Goal: Transaction & Acquisition: Book appointment/travel/reservation

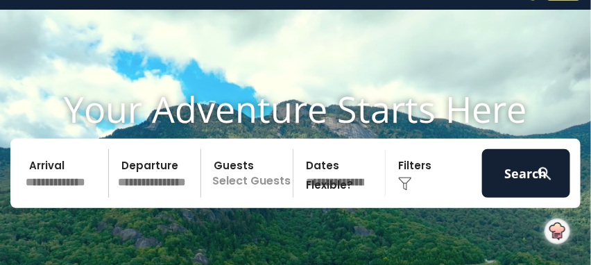
scroll to position [69, 0]
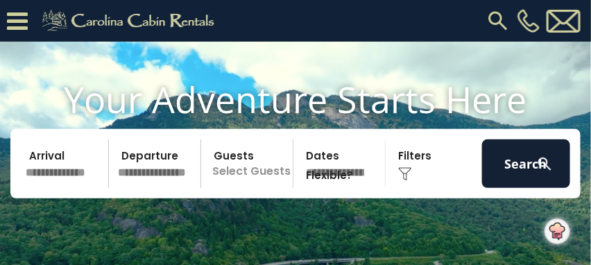
click at [66, 188] on input "text" at bounding box center [65, 163] width 88 height 49
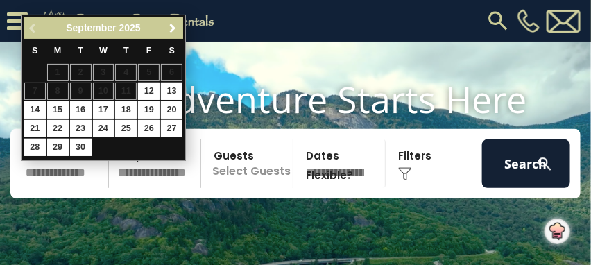
click at [172, 28] on span "Next" at bounding box center [173, 28] width 11 height 11
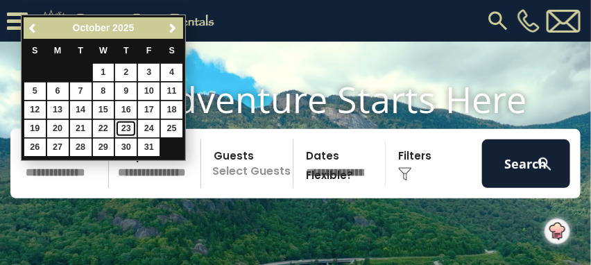
click at [130, 127] on link "23" at bounding box center [126, 128] width 22 height 17
type input "********"
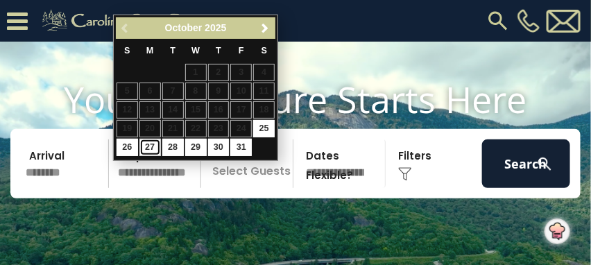
click at [154, 145] on link "27" at bounding box center [150, 147] width 22 height 17
type input "********"
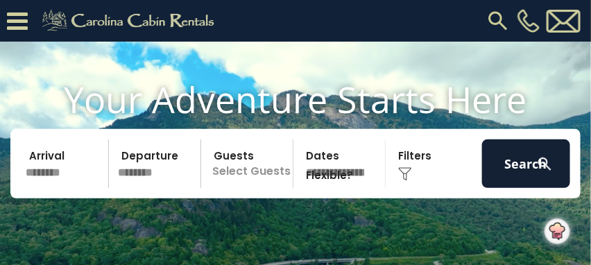
click at [246, 188] on p "Select Guests" at bounding box center [248, 163] width 87 height 49
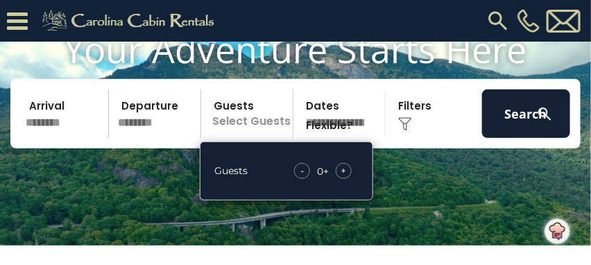
scroll to position [139, 0]
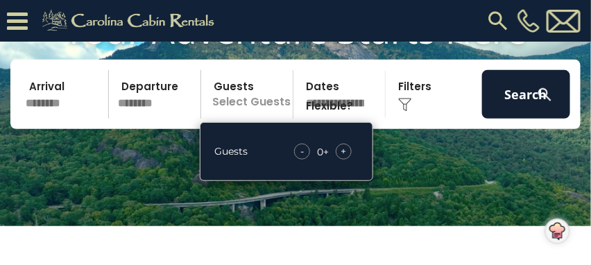
click at [346, 158] on span "+" at bounding box center [344, 151] width 6 height 14
click at [350, 113] on select "**********" at bounding box center [341, 94] width 87 height 49
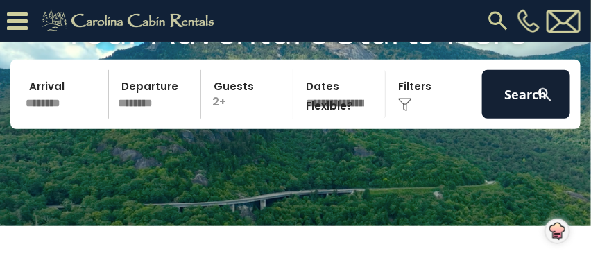
select select "*"
click at [298, 88] on select "**********" at bounding box center [341, 94] width 87 height 49
click at [408, 112] on img at bounding box center [405, 105] width 14 height 14
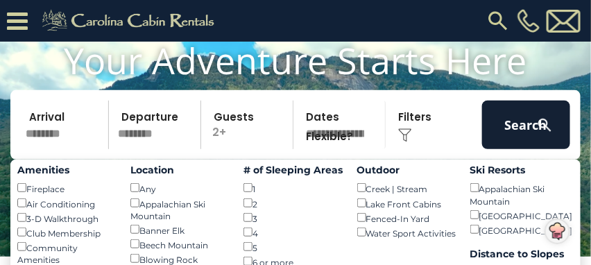
scroll to position [69, 0]
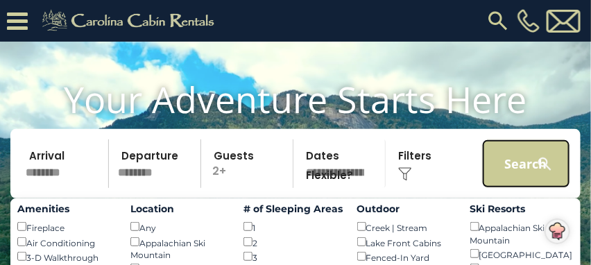
click at [513, 182] on button "Search" at bounding box center [526, 163] width 88 height 49
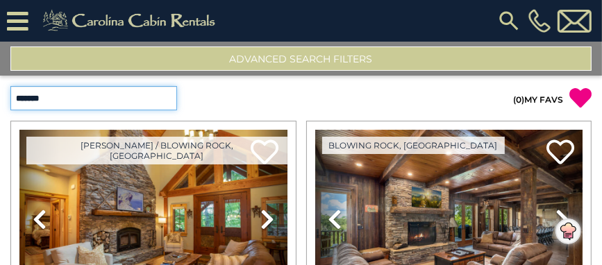
click at [167, 98] on select "**********" at bounding box center [93, 98] width 167 height 24
click at [169, 101] on select "**********" at bounding box center [93, 98] width 167 height 24
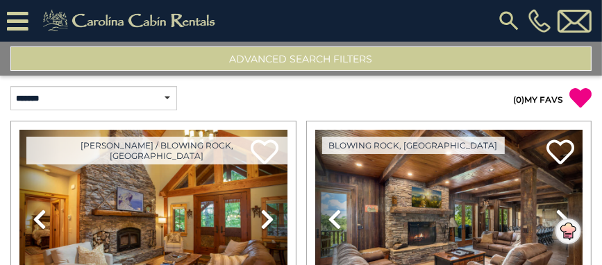
click at [298, 62] on button "Advanced Search Filters" at bounding box center [300, 58] width 581 height 24
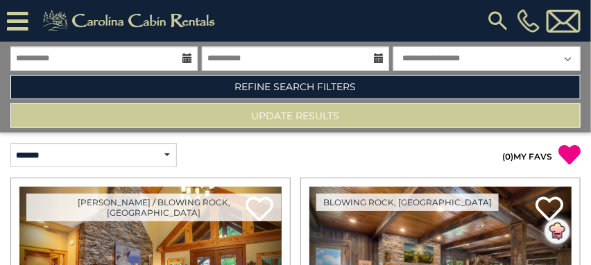
click at [25, 22] on icon at bounding box center [18, 21] width 22 height 24
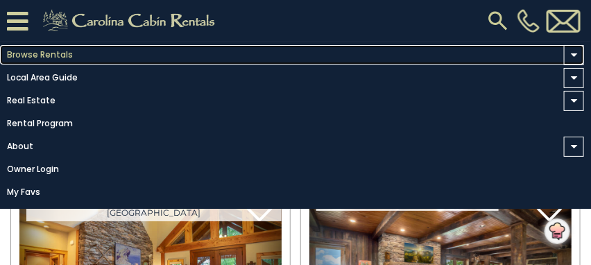
click at [25, 56] on link "Browse Rentals" at bounding box center [292, 54] width 584 height 19
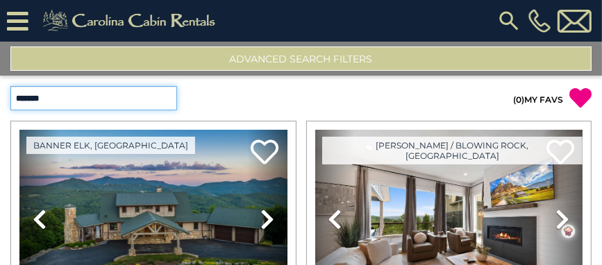
click at [167, 97] on select "**********" at bounding box center [93, 98] width 167 height 24
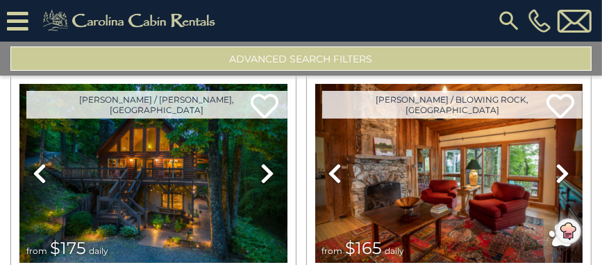
scroll to position [416, 0]
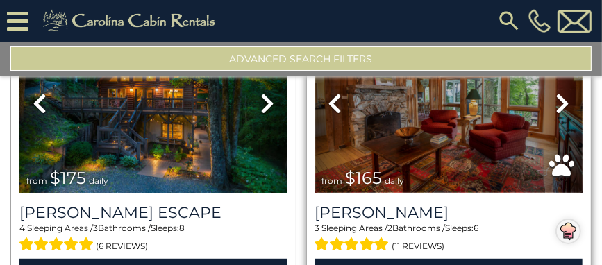
click at [456, 128] on img at bounding box center [449, 103] width 268 height 179
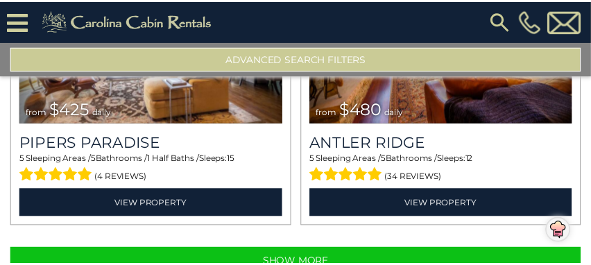
scroll to position [4394, 0]
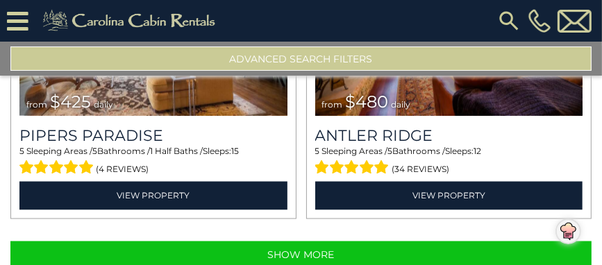
click at [305, 57] on button "Advanced Search Filters" at bounding box center [300, 58] width 581 height 24
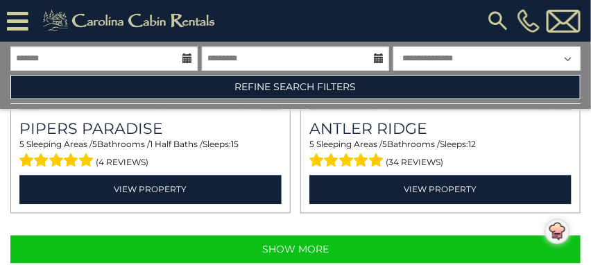
scroll to position [4343, 0]
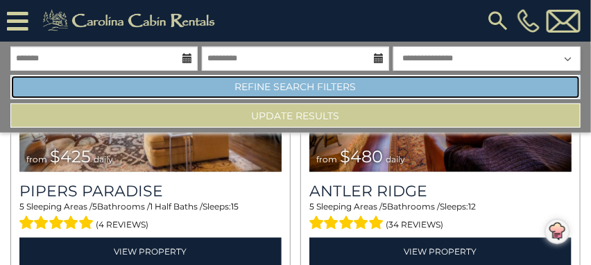
click at [286, 92] on link "Refine Search Filters" at bounding box center [295, 87] width 570 height 24
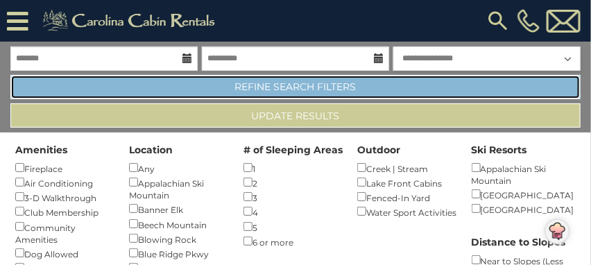
scroll to position [0, 0]
click at [262, 85] on link "Refine Search Filters" at bounding box center [295, 87] width 570 height 24
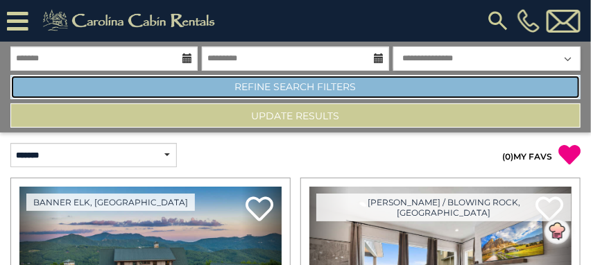
click at [262, 85] on link "Refine Search Filters" at bounding box center [295, 87] width 570 height 24
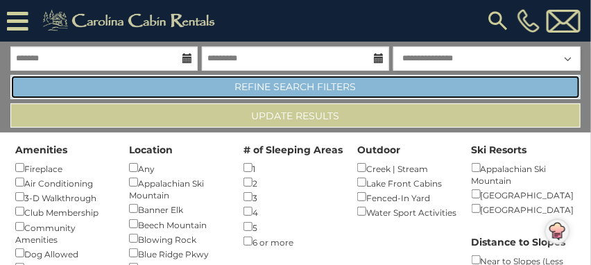
click at [262, 85] on link "Refine Search Filters" at bounding box center [295, 87] width 570 height 24
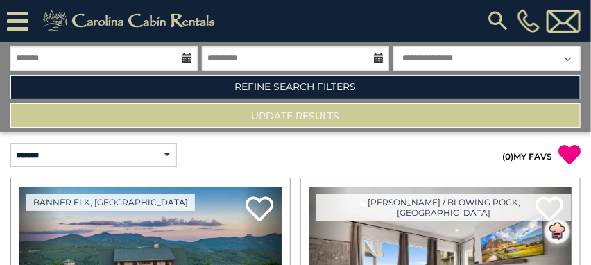
click at [20, 27] on icon at bounding box center [18, 21] width 22 height 24
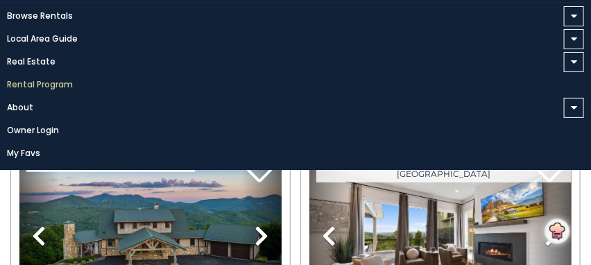
scroll to position [56, 0]
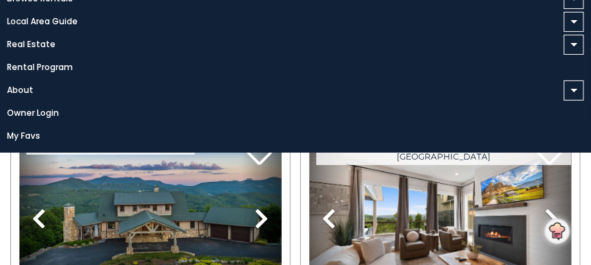
click at [291, 176] on div "Banner Elk, NC Previous Next" at bounding box center [151, 265] width 290 height 289
click at [290, 179] on div "Banner Elk, NC Previous Next" at bounding box center [151, 265] width 290 height 289
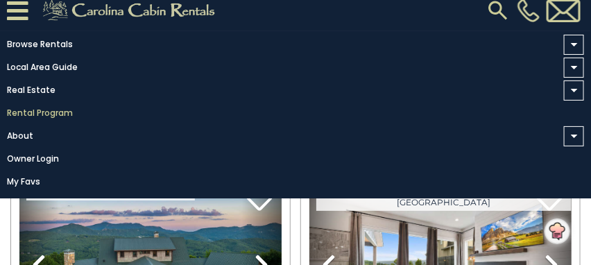
scroll to position [0, 0]
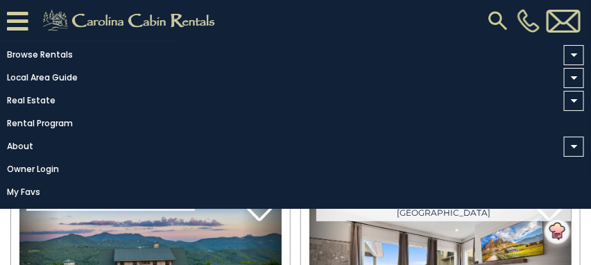
click at [24, 26] on icon at bounding box center [18, 21] width 22 height 24
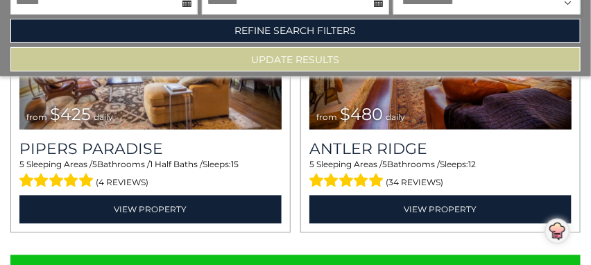
scroll to position [4343, 0]
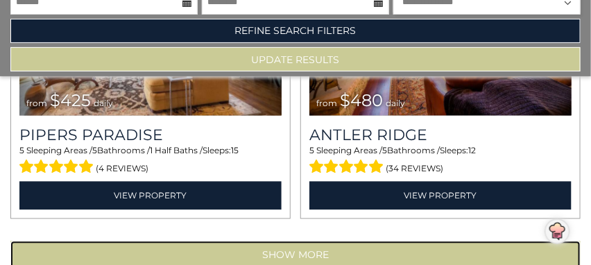
click at [298, 241] on button "Show More" at bounding box center [295, 255] width 570 height 28
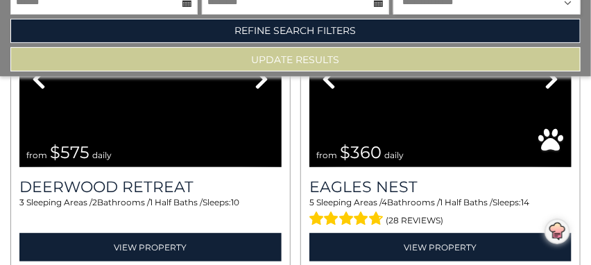
scroll to position [8754, 0]
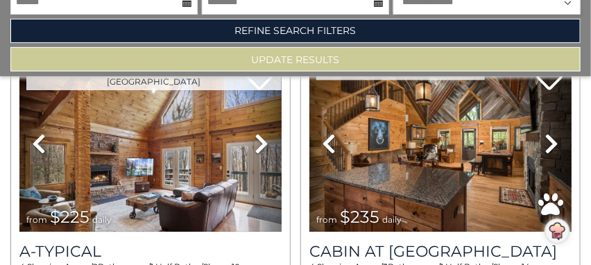
scroll to position [13166, 0]
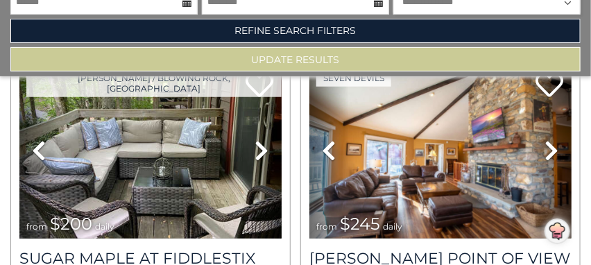
scroll to position [17578, 0]
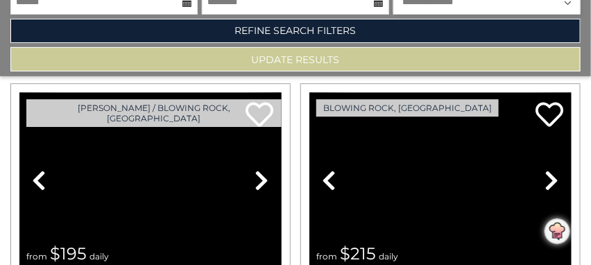
scroll to position [21989, 0]
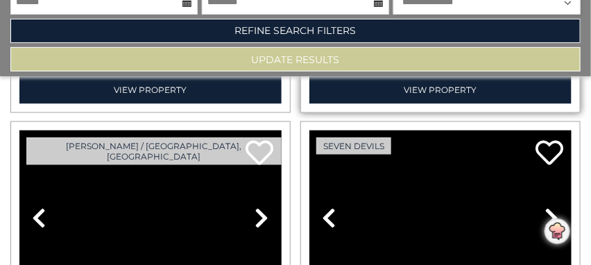
scroll to position [26401, 0]
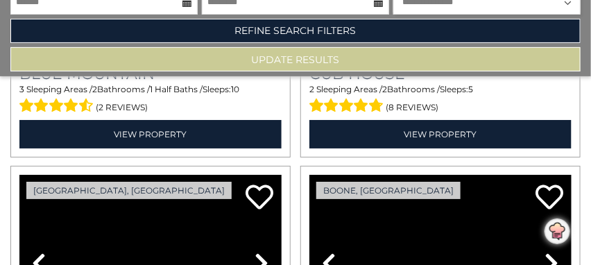
scroll to position [30813, 0]
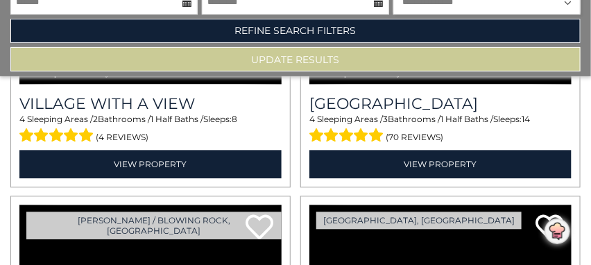
scroll to position [35224, 0]
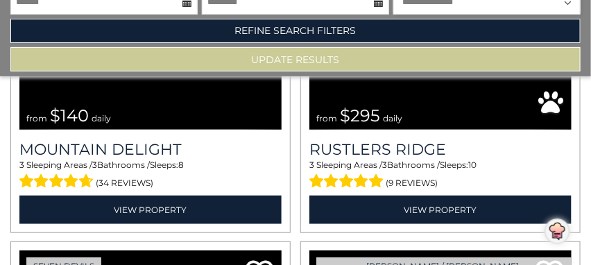
scroll to position [39636, 0]
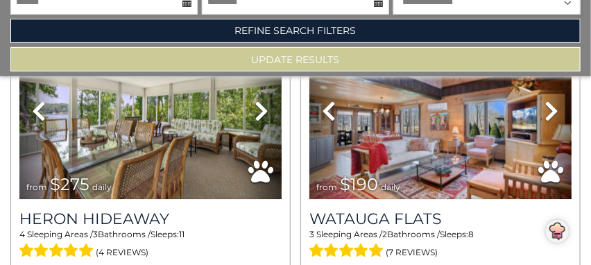
scroll to position [44047, 0]
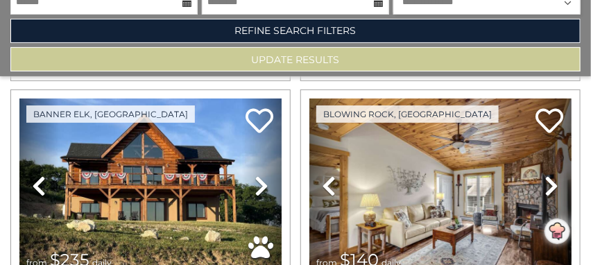
scroll to position [45712, 0]
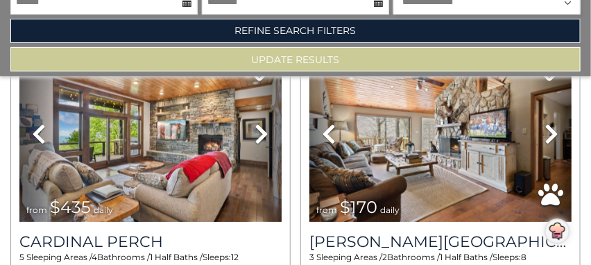
scroll to position [48459, 0]
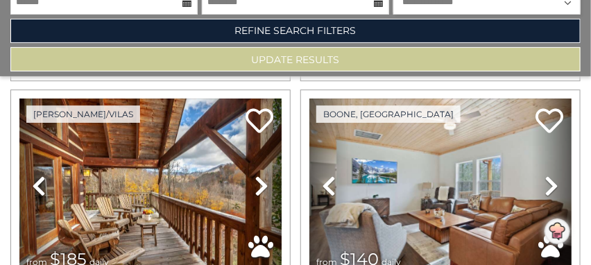
scroll to position [52870, 0]
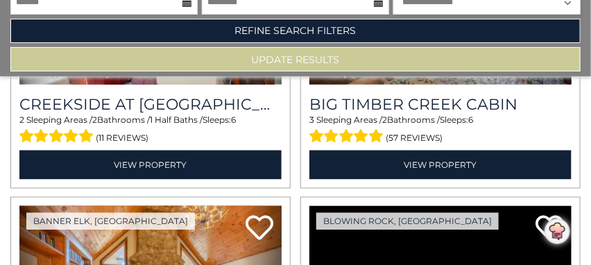
scroll to position [57282, 0]
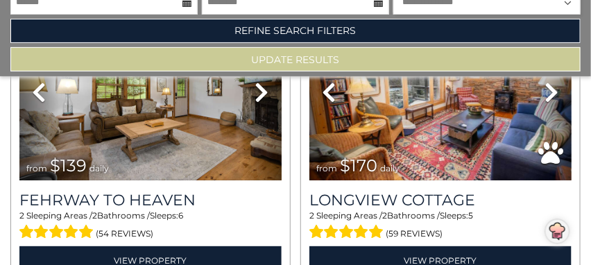
scroll to position [58025, 0]
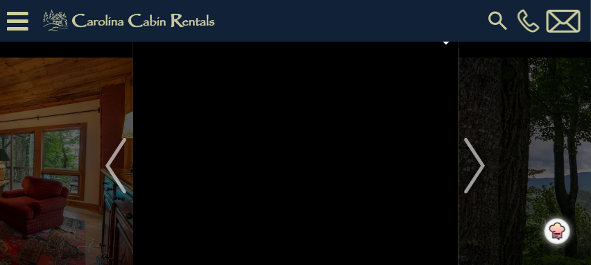
scroll to position [69, 0]
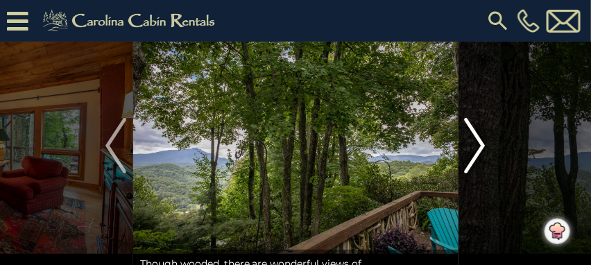
click at [480, 146] on img "Next" at bounding box center [475, 146] width 21 height 56
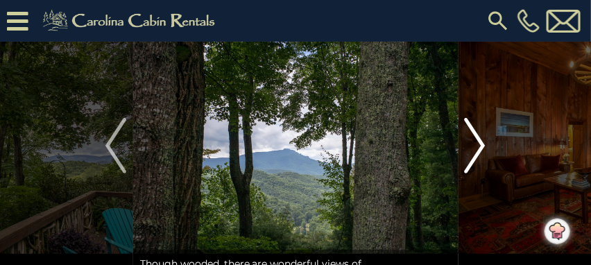
click at [478, 146] on img "Next" at bounding box center [475, 146] width 21 height 56
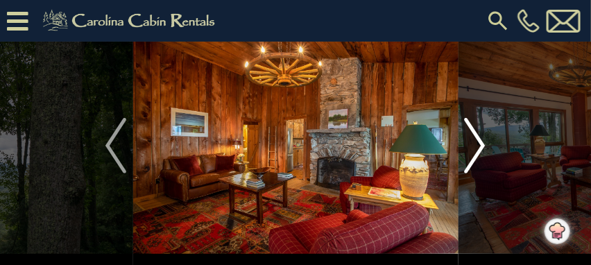
click at [477, 146] on img "Next" at bounding box center [475, 146] width 21 height 56
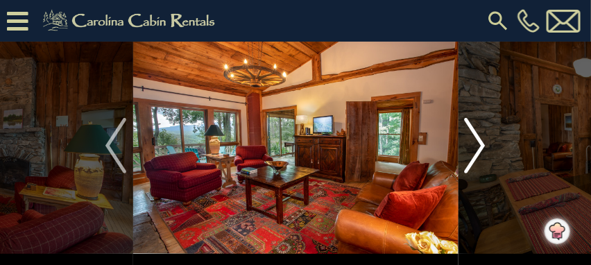
click at [475, 147] on img "Next" at bounding box center [475, 146] width 21 height 56
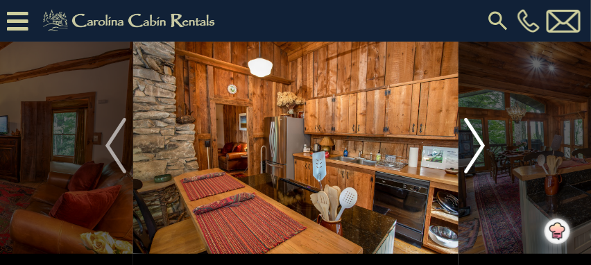
click at [475, 147] on img "Next" at bounding box center [475, 146] width 21 height 56
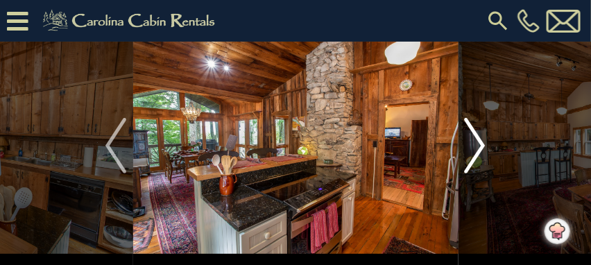
click at [475, 147] on img "Next" at bounding box center [475, 146] width 21 height 56
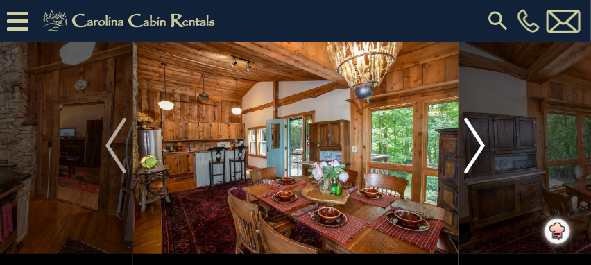
click at [475, 147] on img "Next" at bounding box center [475, 146] width 21 height 56
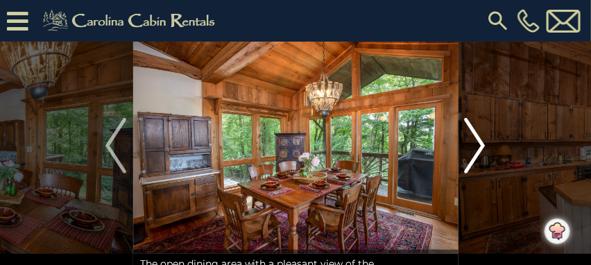
click at [475, 147] on img "Next" at bounding box center [475, 146] width 21 height 56
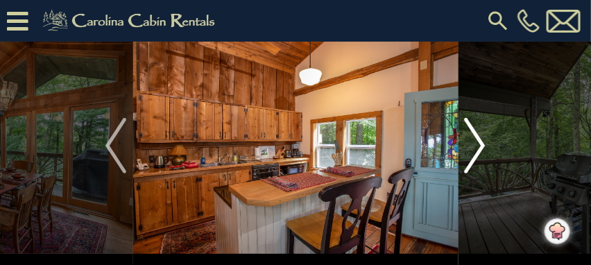
click at [475, 147] on img "Next" at bounding box center [475, 146] width 21 height 56
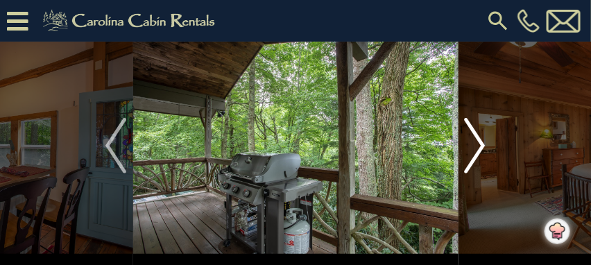
click at [475, 147] on img "Next" at bounding box center [475, 146] width 21 height 56
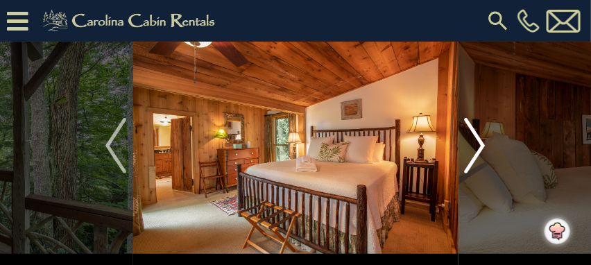
click at [475, 147] on img "Next" at bounding box center [475, 146] width 21 height 56
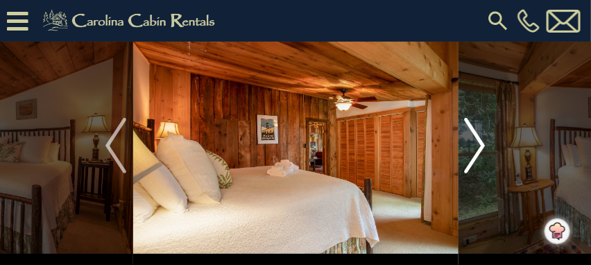
click at [475, 147] on img "Next" at bounding box center [475, 146] width 21 height 56
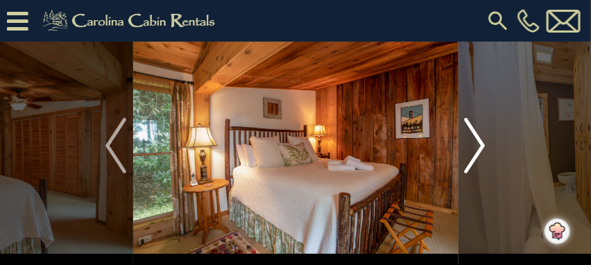
click at [475, 147] on img "Next" at bounding box center [475, 146] width 21 height 56
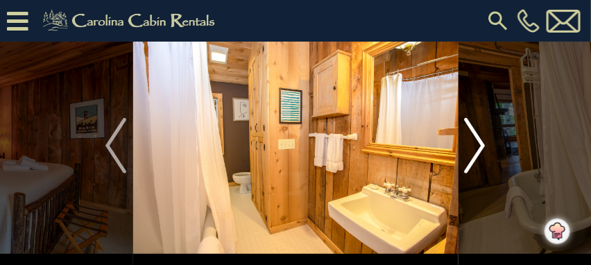
click at [475, 147] on img "Next" at bounding box center [475, 146] width 21 height 56
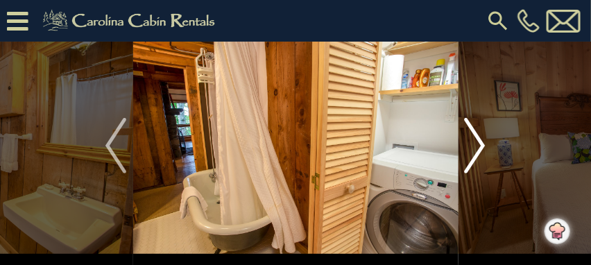
click at [475, 147] on img "Next" at bounding box center [475, 146] width 21 height 56
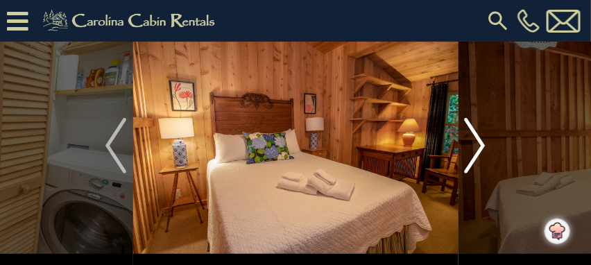
click at [475, 147] on img "Next" at bounding box center [475, 146] width 21 height 56
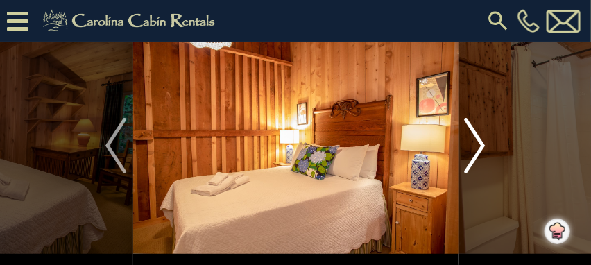
click at [475, 147] on img "Next" at bounding box center [475, 146] width 21 height 56
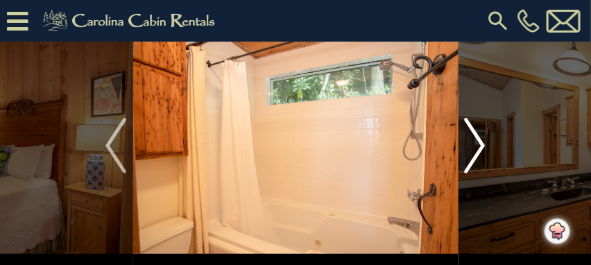
click at [475, 147] on img "Next" at bounding box center [475, 146] width 21 height 56
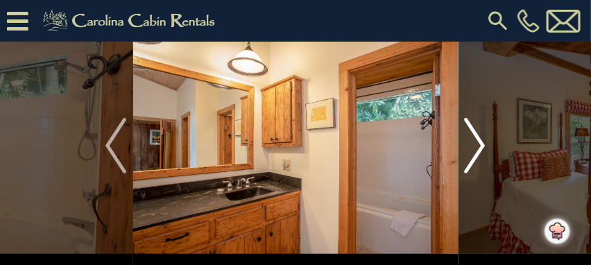
click at [475, 147] on img "Next" at bounding box center [475, 146] width 21 height 56
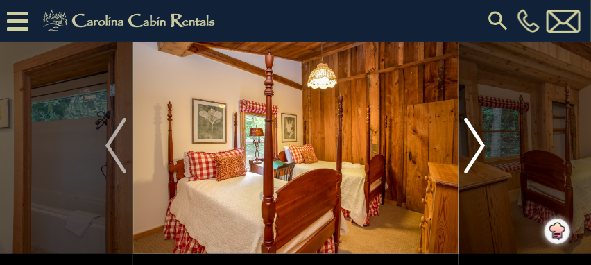
click at [475, 147] on img "Next" at bounding box center [475, 146] width 21 height 56
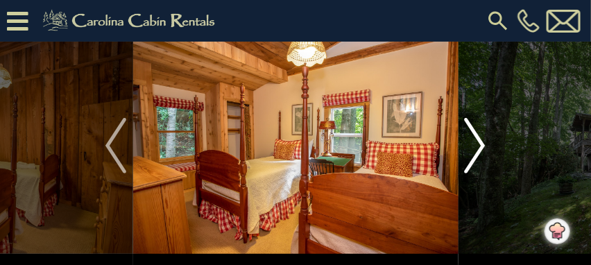
click at [475, 147] on img "Next" at bounding box center [475, 146] width 21 height 56
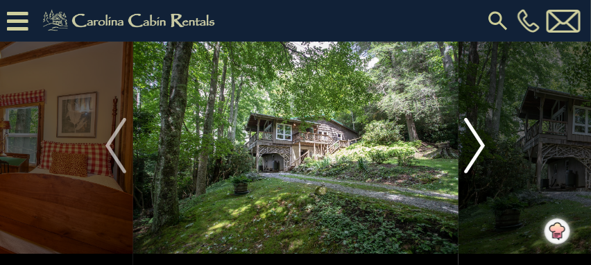
click at [475, 147] on img "Next" at bounding box center [475, 146] width 21 height 56
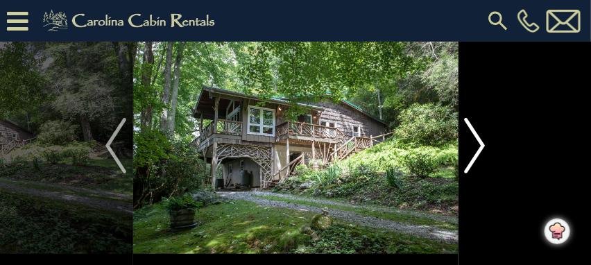
click at [475, 147] on img "Next" at bounding box center [475, 146] width 21 height 56
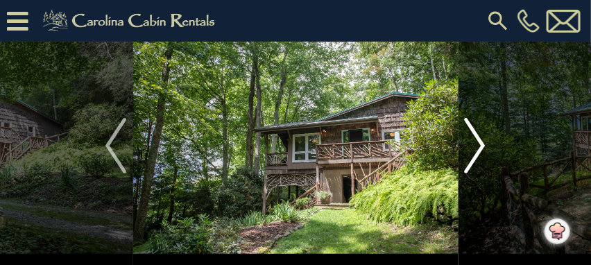
click at [475, 147] on img "Next" at bounding box center [475, 146] width 21 height 56
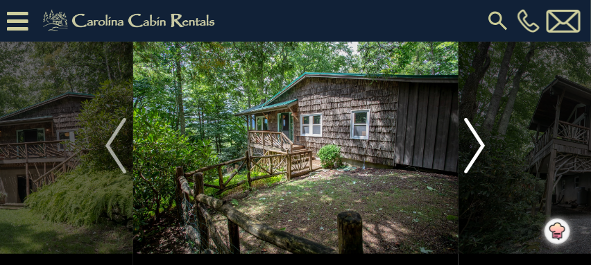
click at [475, 147] on img "Next" at bounding box center [475, 146] width 21 height 56
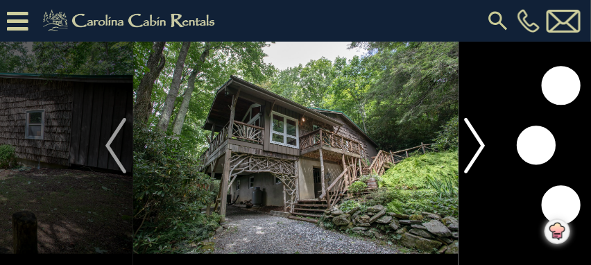
click at [475, 147] on img "Next" at bounding box center [475, 146] width 21 height 56
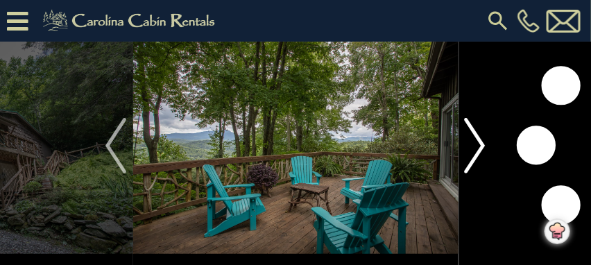
click at [475, 147] on img "Next" at bounding box center [475, 146] width 21 height 56
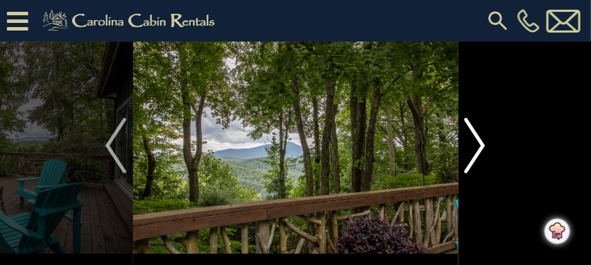
click at [475, 147] on img "Next" at bounding box center [475, 146] width 21 height 56
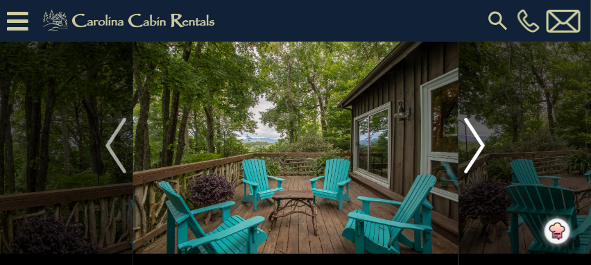
click at [475, 147] on img "Next" at bounding box center [475, 146] width 21 height 56
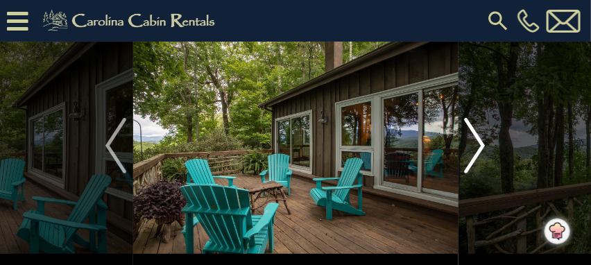
click at [475, 147] on img "Next" at bounding box center [475, 146] width 21 height 56
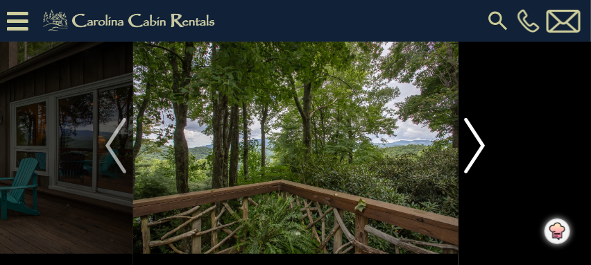
click at [475, 147] on img "Next" at bounding box center [475, 146] width 21 height 56
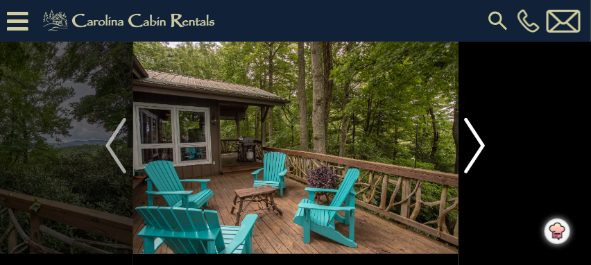
click at [474, 147] on img "Next" at bounding box center [475, 146] width 21 height 56
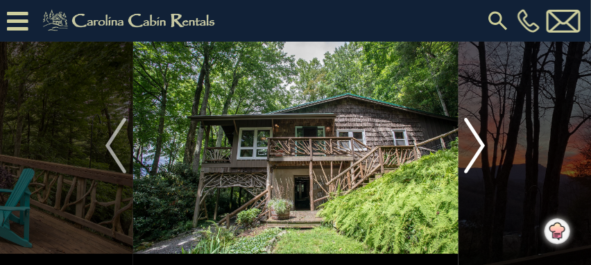
click at [474, 147] on img "Next" at bounding box center [475, 146] width 21 height 56
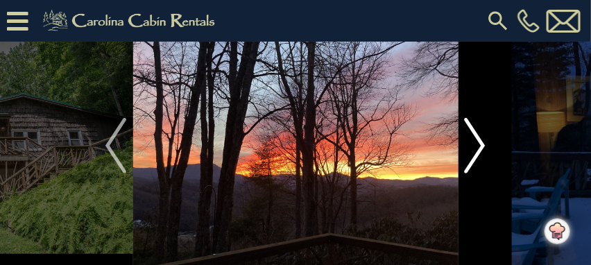
click at [474, 147] on img "Next" at bounding box center [475, 146] width 21 height 56
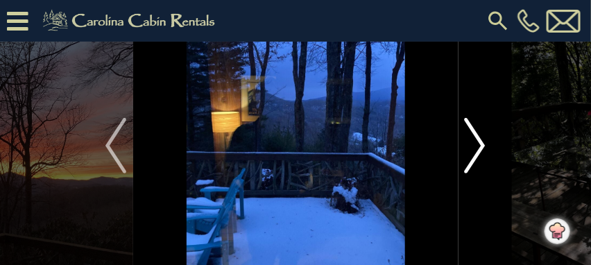
click at [475, 149] on img "Next" at bounding box center [475, 146] width 21 height 56
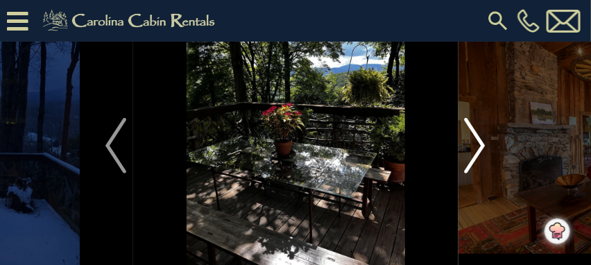
click at [473, 149] on img "Next" at bounding box center [475, 146] width 21 height 56
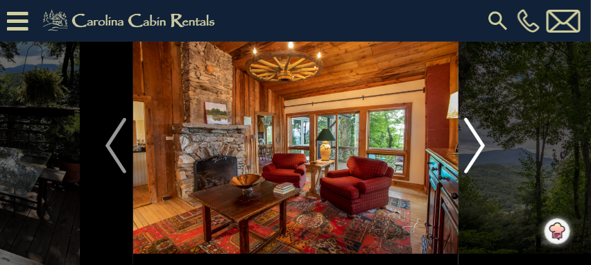
click at [476, 149] on img "Next" at bounding box center [475, 146] width 21 height 56
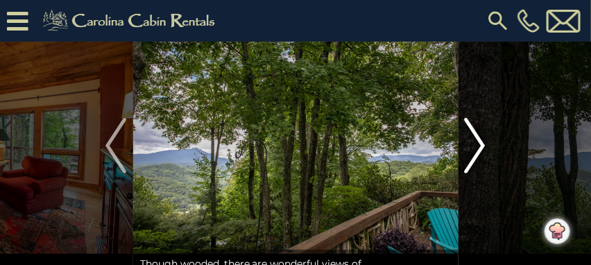
click at [476, 149] on img "Next" at bounding box center [475, 146] width 21 height 56
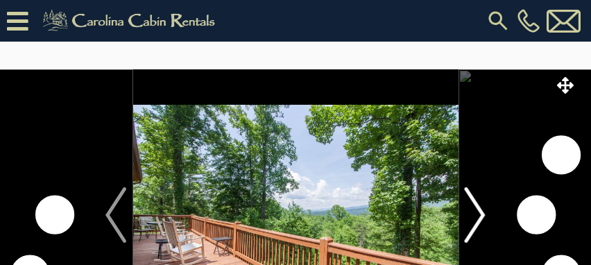
scroll to position [69, 0]
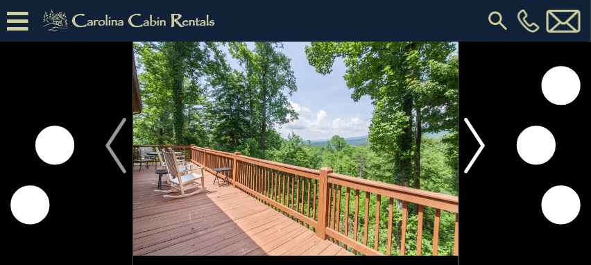
click at [479, 146] on img "Next" at bounding box center [475, 146] width 21 height 56
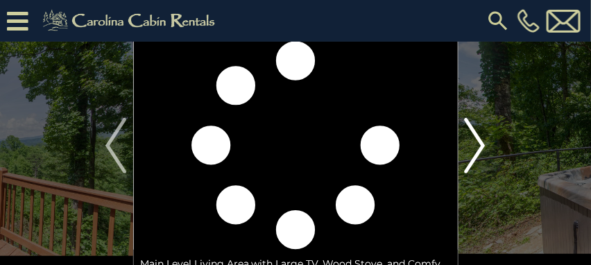
scroll to position [0, 0]
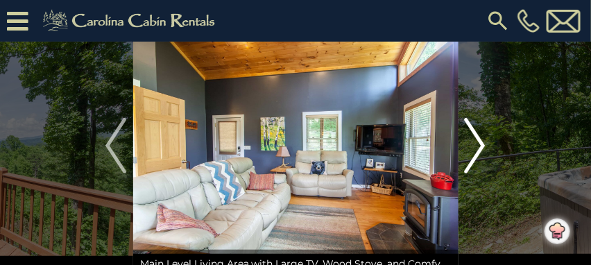
click at [479, 146] on img "Next" at bounding box center [475, 146] width 21 height 56
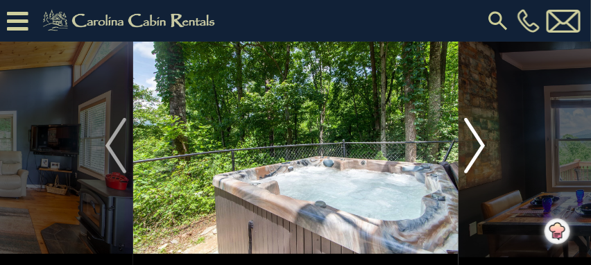
click at [477, 146] on img "Next" at bounding box center [475, 146] width 21 height 56
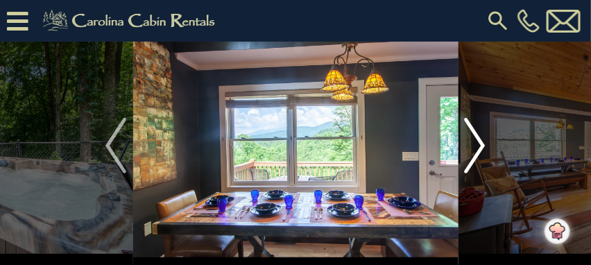
click at [477, 146] on img "Next" at bounding box center [475, 146] width 21 height 56
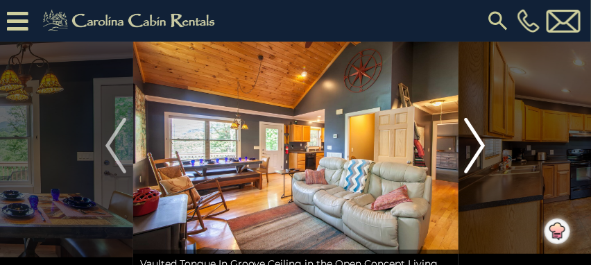
click at [477, 146] on img "Next" at bounding box center [475, 146] width 21 height 56
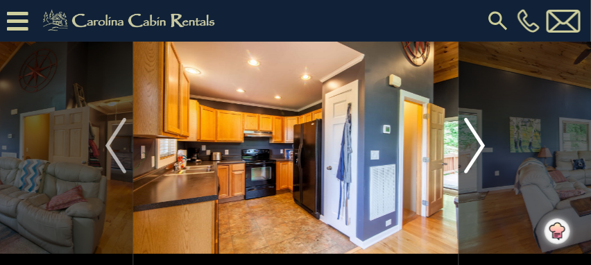
click at [477, 146] on img "Next" at bounding box center [475, 146] width 21 height 56
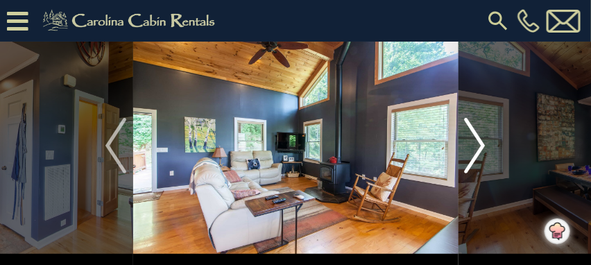
click at [477, 146] on img "Next" at bounding box center [475, 146] width 21 height 56
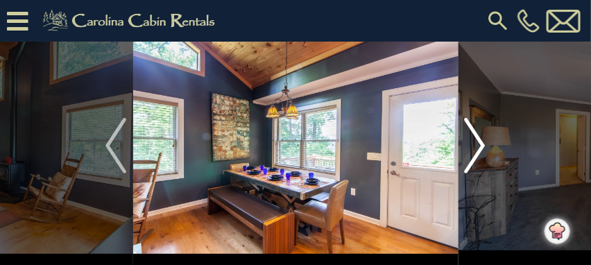
click at [477, 146] on img "Next" at bounding box center [475, 146] width 21 height 56
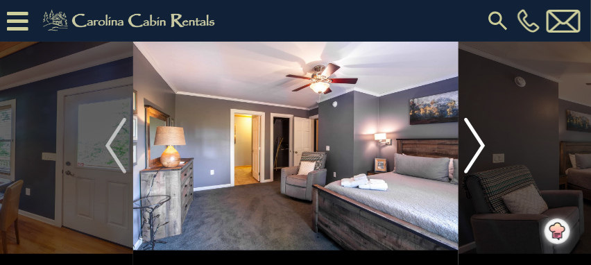
click at [477, 146] on img "Next" at bounding box center [475, 146] width 21 height 56
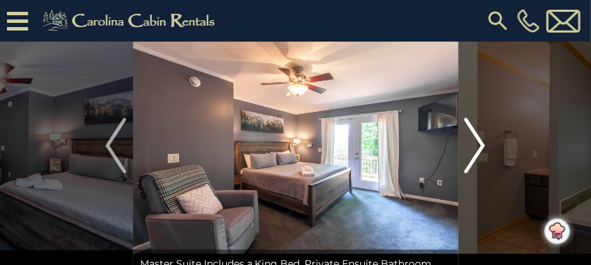
click at [477, 146] on img "Next" at bounding box center [475, 146] width 21 height 56
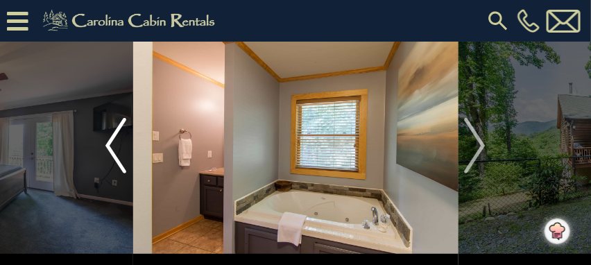
click at [106, 160] on img "Previous" at bounding box center [115, 146] width 21 height 56
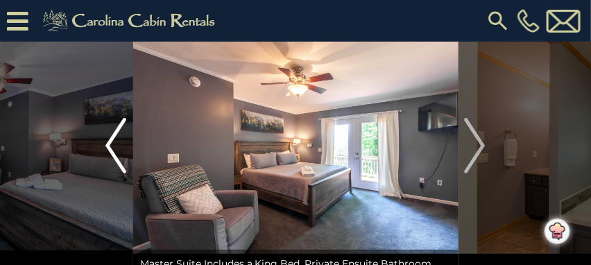
click at [106, 160] on img "Previous" at bounding box center [115, 146] width 21 height 56
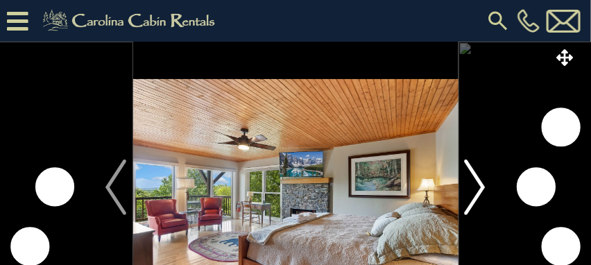
click at [474, 188] on img "Next" at bounding box center [475, 188] width 21 height 56
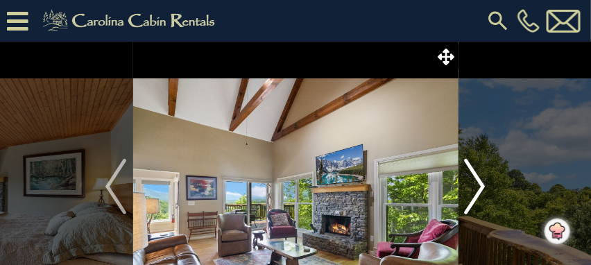
scroll to position [69, 0]
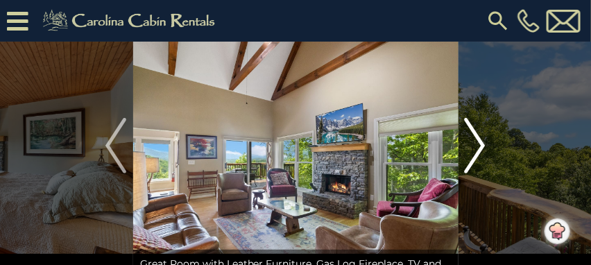
click at [484, 144] on img "Next" at bounding box center [475, 146] width 21 height 56
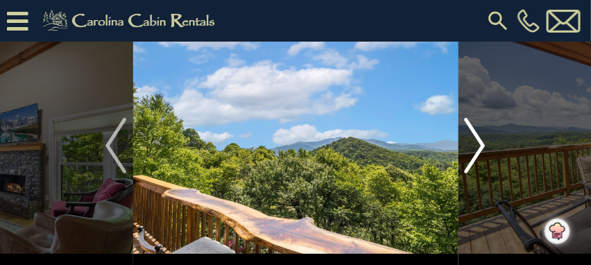
click at [484, 144] on img "Next" at bounding box center [475, 146] width 21 height 56
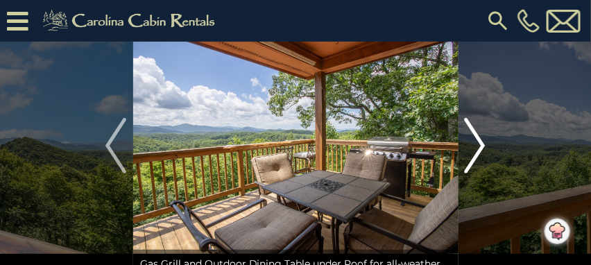
click at [484, 144] on img "Next" at bounding box center [475, 146] width 21 height 56
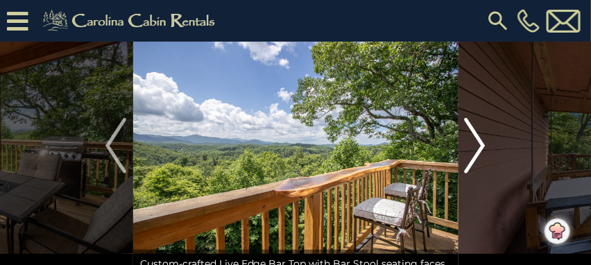
click at [481, 146] on img "Next" at bounding box center [475, 146] width 21 height 56
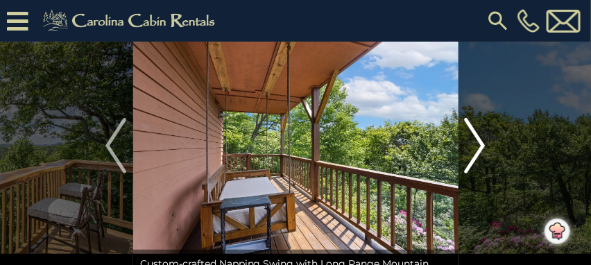
click at [481, 146] on img "Next" at bounding box center [475, 146] width 21 height 56
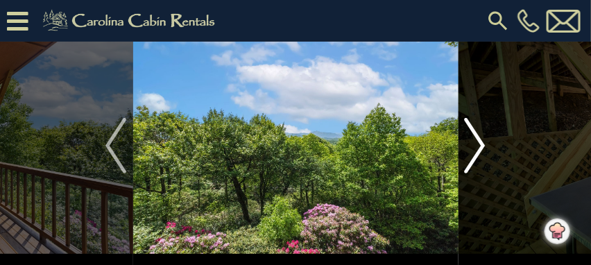
click at [481, 146] on img "Next" at bounding box center [475, 146] width 21 height 56
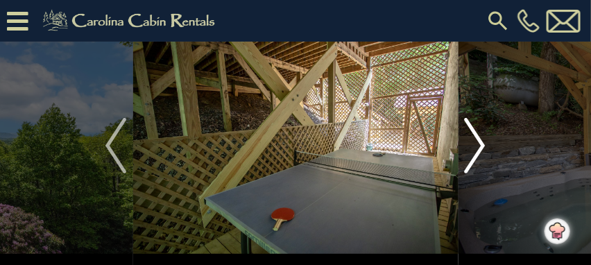
click at [477, 145] on img "Next" at bounding box center [475, 146] width 21 height 56
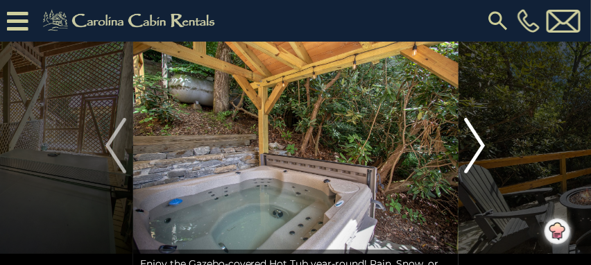
click at [477, 145] on img "Next" at bounding box center [475, 146] width 21 height 56
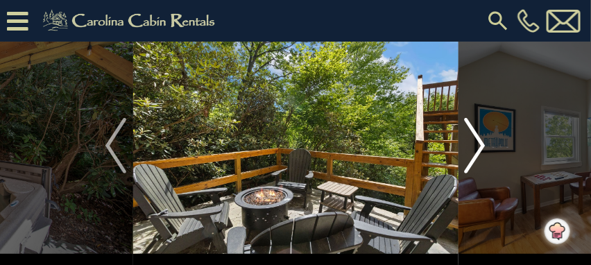
click at [477, 145] on img "Next" at bounding box center [475, 146] width 21 height 56
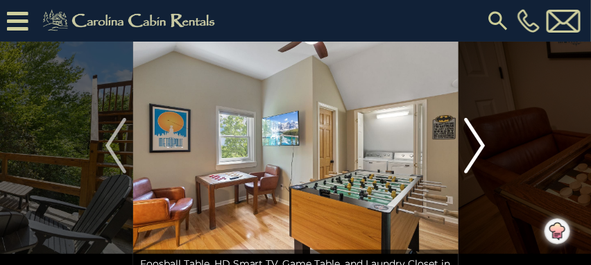
click at [477, 145] on img "Next" at bounding box center [475, 146] width 21 height 56
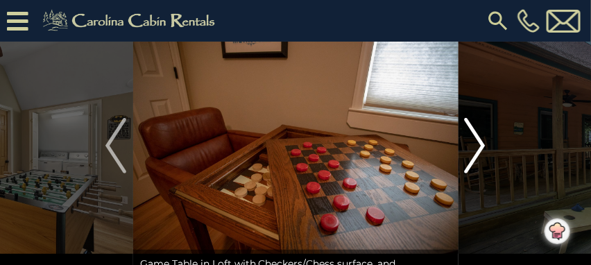
click at [477, 145] on img "Next" at bounding box center [475, 146] width 21 height 56
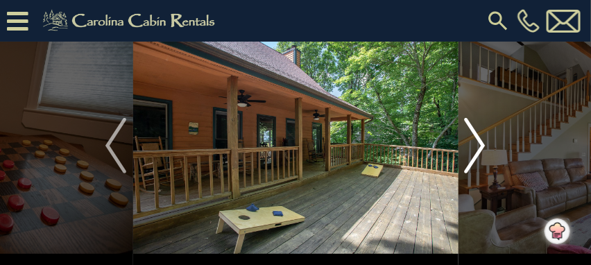
click at [476, 145] on img "Next" at bounding box center [475, 146] width 21 height 56
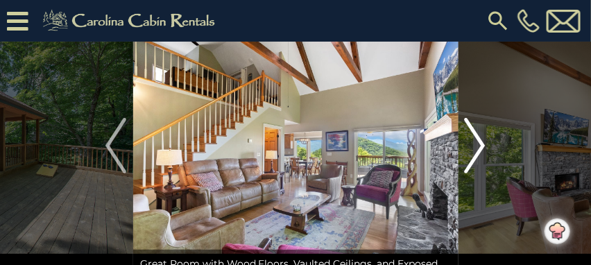
click at [475, 142] on img "Next" at bounding box center [475, 146] width 21 height 56
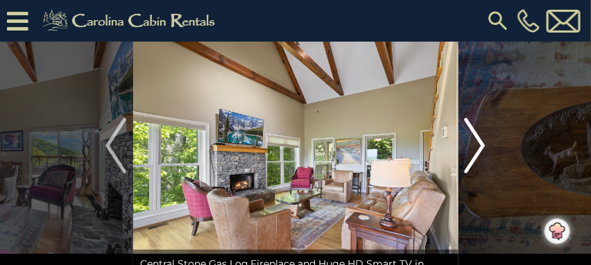
click at [474, 142] on img "Next" at bounding box center [475, 146] width 21 height 56
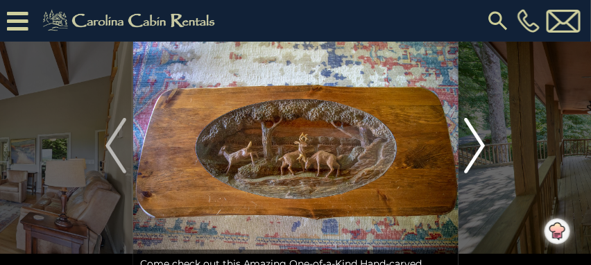
click at [474, 142] on img "Next" at bounding box center [475, 146] width 21 height 56
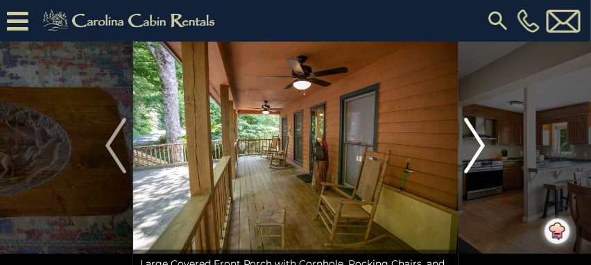
click at [474, 142] on img "Next" at bounding box center [475, 146] width 21 height 56
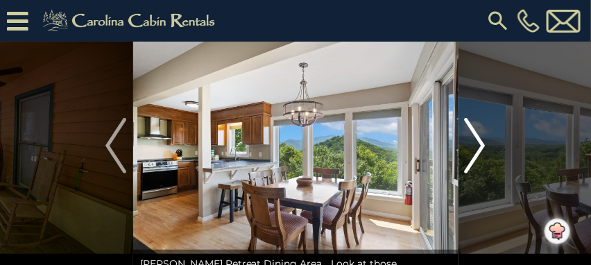
click at [474, 142] on img "Next" at bounding box center [475, 146] width 21 height 56
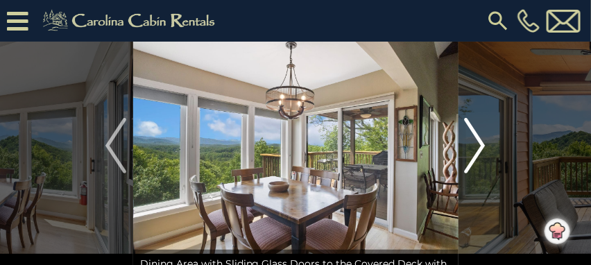
click at [474, 142] on img "Next" at bounding box center [475, 146] width 21 height 56
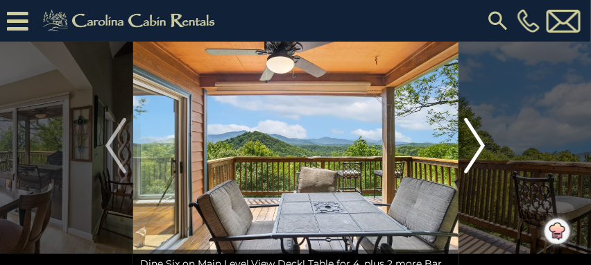
click at [474, 142] on img "Next" at bounding box center [475, 146] width 21 height 56
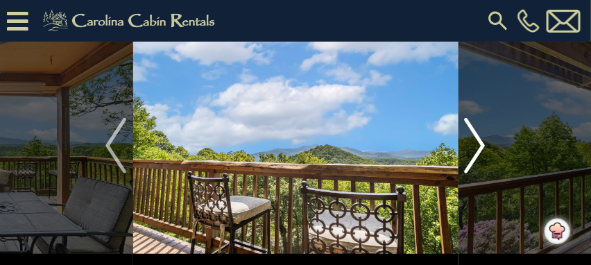
click at [474, 142] on img "Next" at bounding box center [475, 146] width 21 height 56
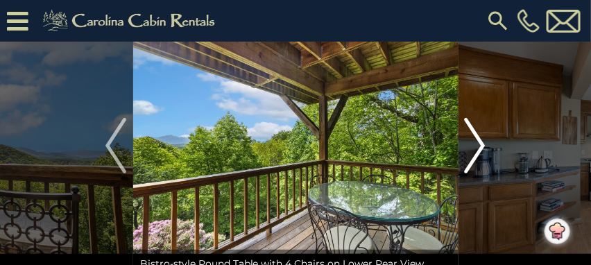
click at [474, 142] on img "Next" at bounding box center [475, 146] width 21 height 56
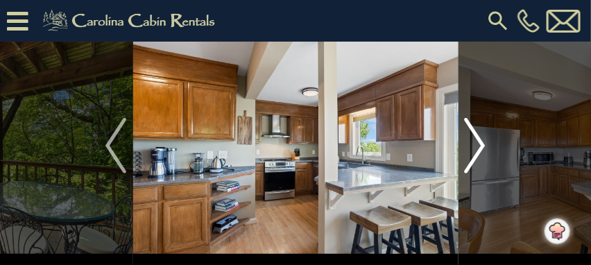
click at [474, 142] on img "Next" at bounding box center [475, 146] width 21 height 56
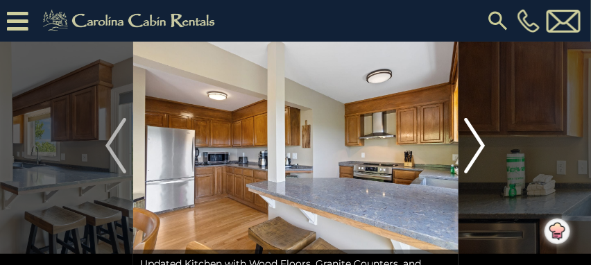
click at [479, 142] on img "Next" at bounding box center [475, 146] width 21 height 56
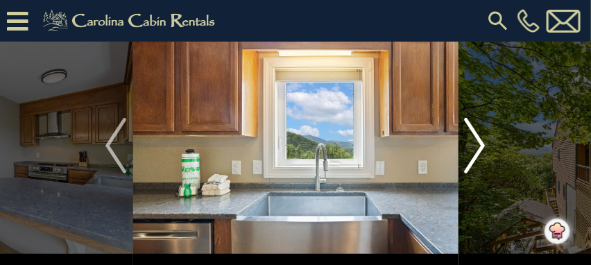
click at [479, 142] on img "Next" at bounding box center [475, 146] width 21 height 56
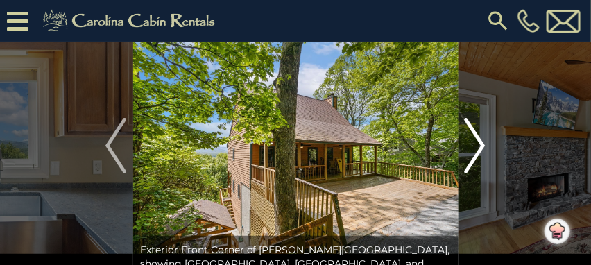
click at [479, 142] on img "Next" at bounding box center [475, 146] width 21 height 56
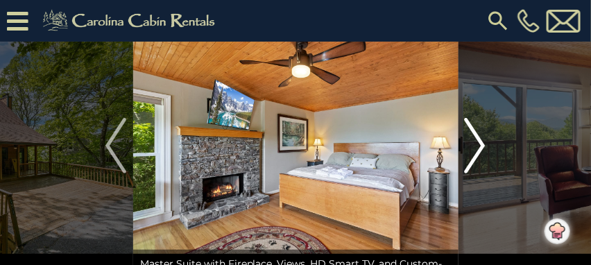
click at [479, 142] on img "Next" at bounding box center [475, 146] width 21 height 56
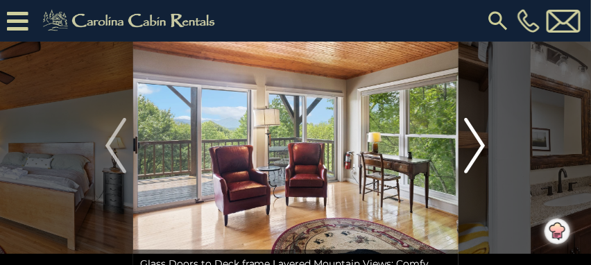
click at [479, 142] on img "Next" at bounding box center [475, 146] width 21 height 56
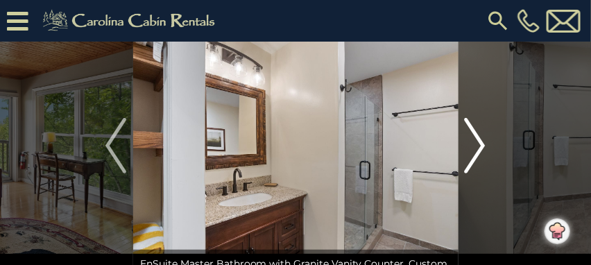
click at [479, 142] on img "Next" at bounding box center [475, 146] width 21 height 56
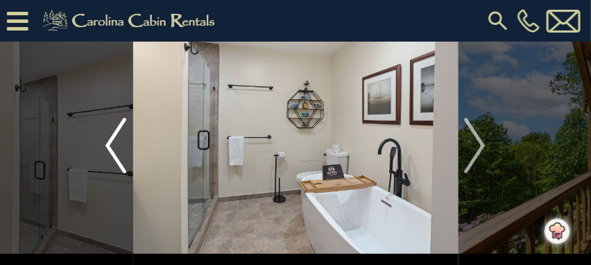
click at [115, 153] on img "Previous" at bounding box center [115, 146] width 21 height 56
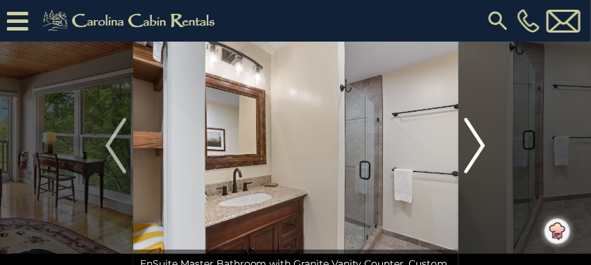
click at [480, 147] on img "Next" at bounding box center [475, 146] width 21 height 56
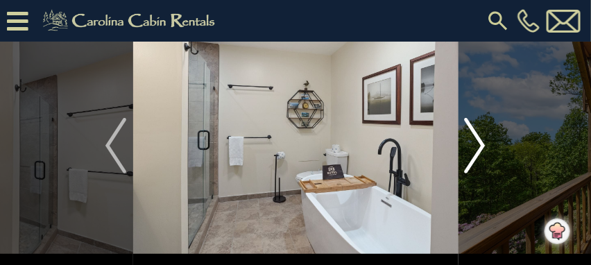
click at [478, 144] on img "Next" at bounding box center [475, 146] width 21 height 56
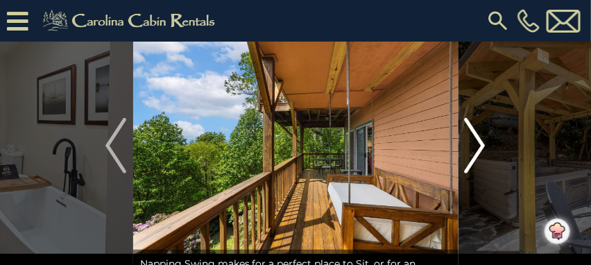
click at [477, 144] on img "Next" at bounding box center [475, 146] width 21 height 56
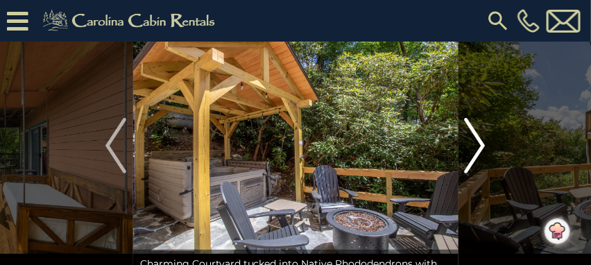
click at [477, 144] on img "Next" at bounding box center [475, 146] width 21 height 56
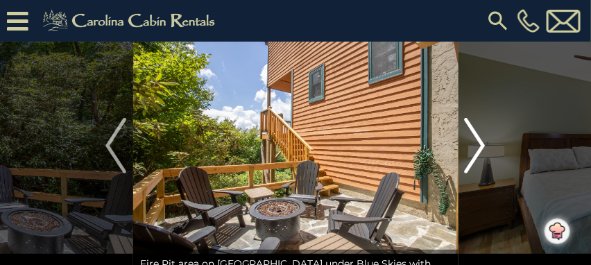
click at [476, 144] on img "Next" at bounding box center [475, 146] width 21 height 56
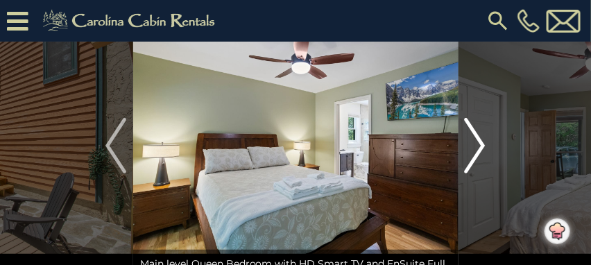
click at [476, 144] on img "Next" at bounding box center [475, 146] width 21 height 56
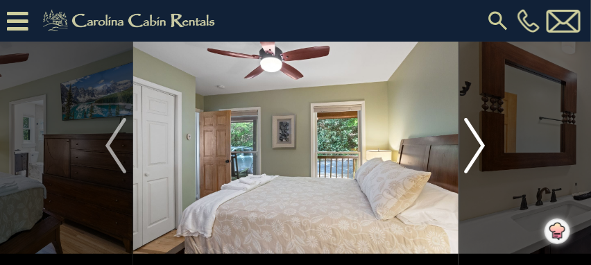
click at [476, 144] on img "Next" at bounding box center [475, 146] width 21 height 56
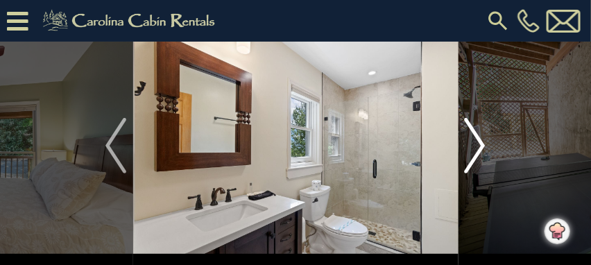
click at [476, 144] on img "Next" at bounding box center [475, 146] width 21 height 56
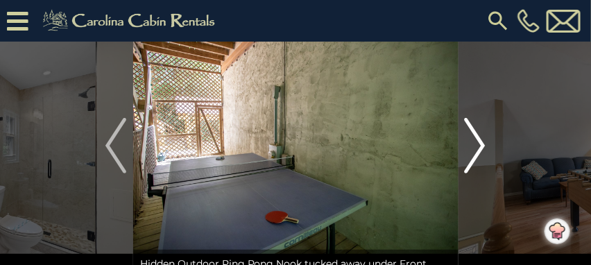
click at [476, 144] on img "Next" at bounding box center [475, 146] width 21 height 56
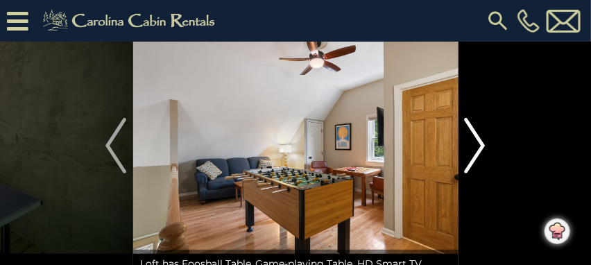
click at [475, 144] on img "Next" at bounding box center [475, 146] width 21 height 56
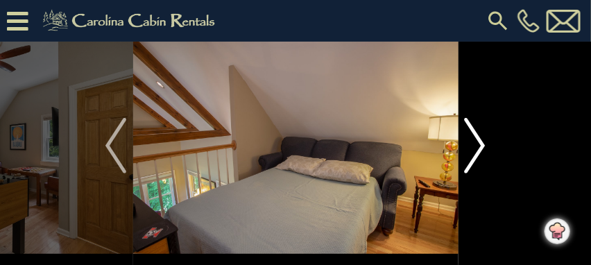
click at [473, 144] on img "Next" at bounding box center [475, 146] width 21 height 56
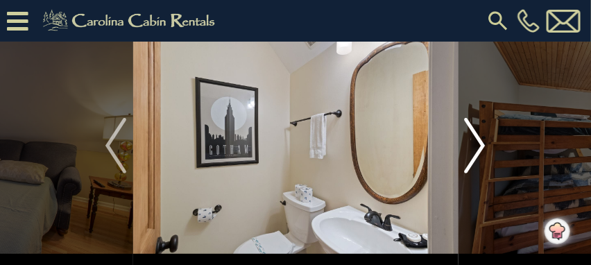
click at [473, 144] on img "Next" at bounding box center [475, 146] width 21 height 56
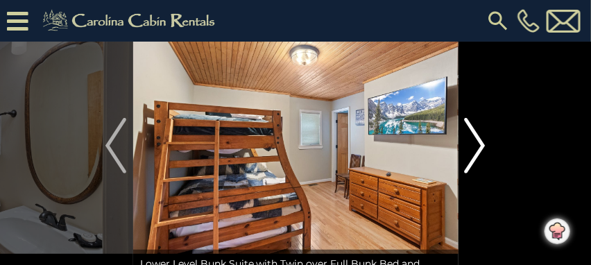
click at [473, 144] on img "Next" at bounding box center [475, 146] width 21 height 56
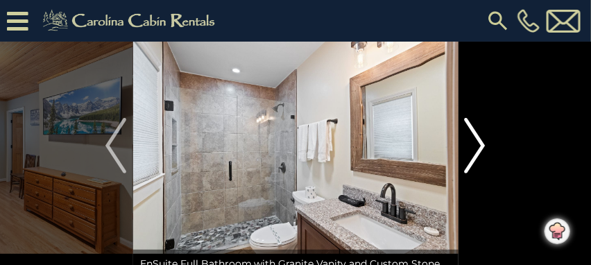
click at [473, 144] on img "Next" at bounding box center [475, 146] width 21 height 56
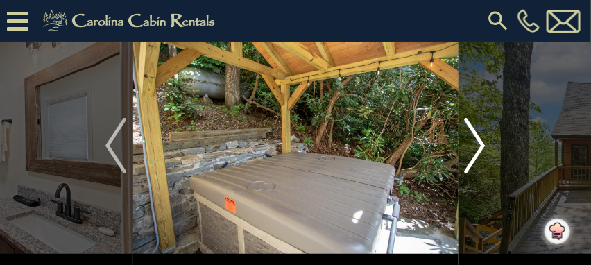
click at [473, 144] on img "Next" at bounding box center [475, 146] width 21 height 56
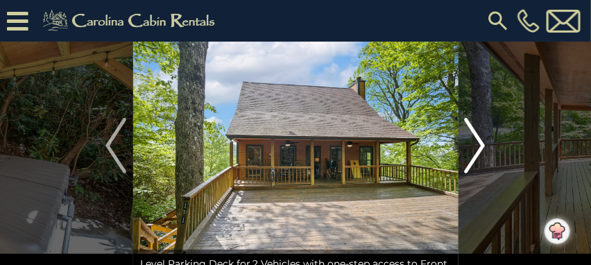
click at [473, 144] on img "Next" at bounding box center [475, 146] width 21 height 56
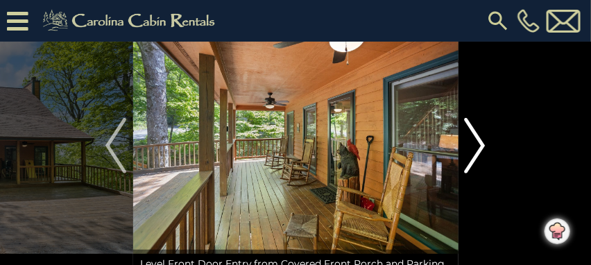
click at [468, 136] on img "Next" at bounding box center [475, 146] width 21 height 56
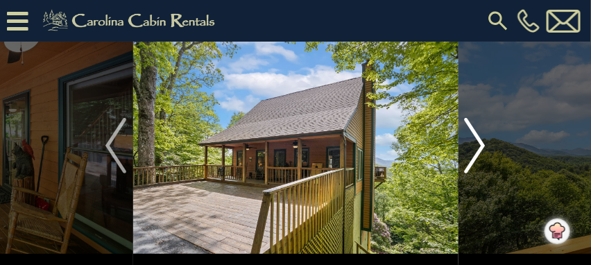
click at [468, 136] on img "Next" at bounding box center [475, 146] width 21 height 56
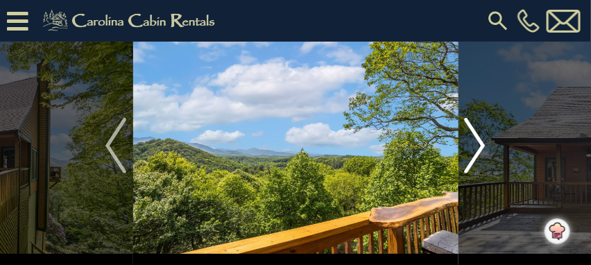
click at [468, 137] on img "Next" at bounding box center [475, 146] width 21 height 56
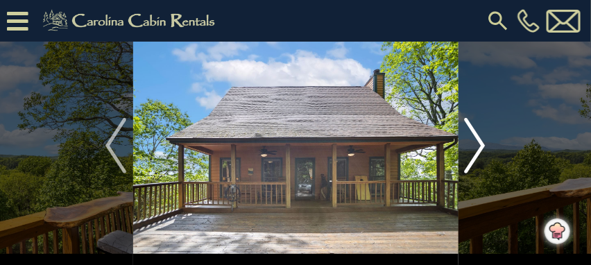
click at [468, 137] on img "Next" at bounding box center [475, 146] width 21 height 56
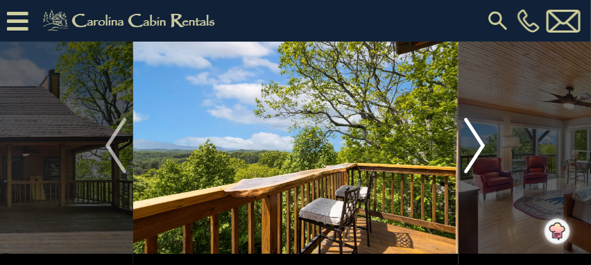
click at [468, 137] on img "Next" at bounding box center [475, 146] width 21 height 56
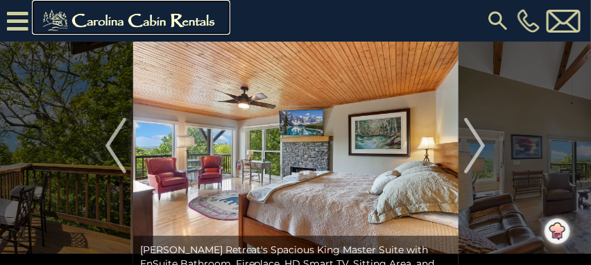
click at [105, 22] on img at bounding box center [130, 21] width 191 height 28
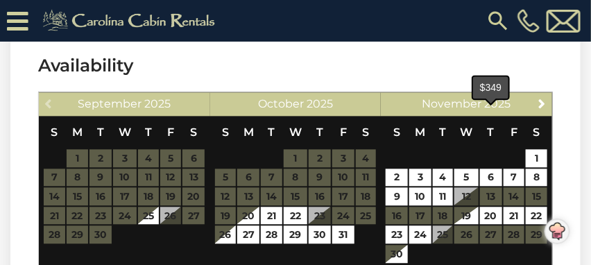
scroll to position [4301, 0]
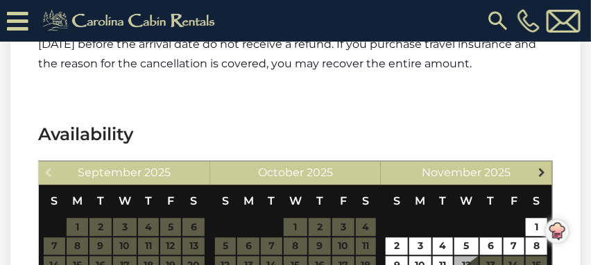
click at [542, 167] on span "Next" at bounding box center [541, 172] width 11 height 11
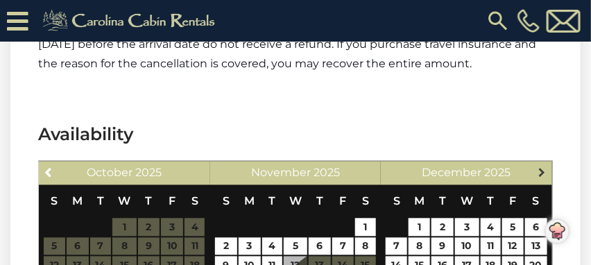
click at [540, 167] on span "Next" at bounding box center [541, 172] width 11 height 11
